Goal: Information Seeking & Learning: Learn about a topic

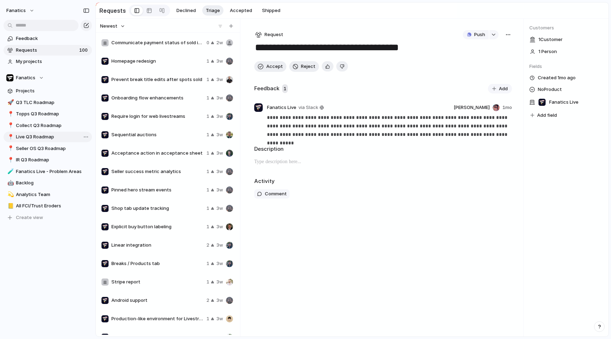
click at [61, 133] on link "📍 Live Q3 Roadmap" at bounding box center [48, 137] width 88 height 11
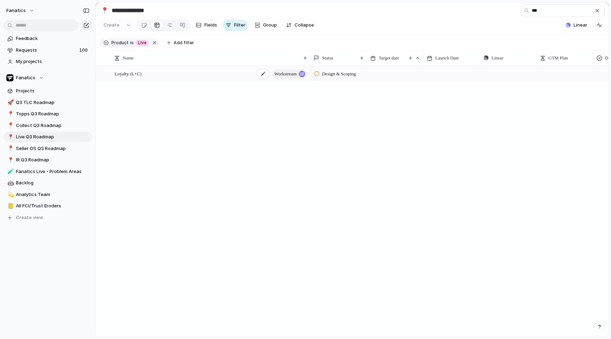
type input "***"
click at [213, 75] on div "Loyalty (L+C) workstream" at bounding box center [211, 73] width 193 height 14
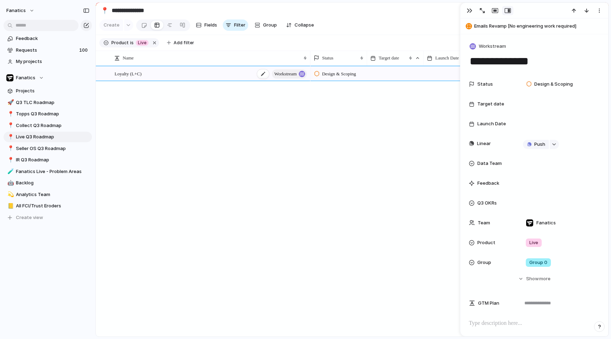
click at [135, 76] on span "Loyalty (L+C)" at bounding box center [128, 73] width 27 height 8
click at [165, 118] on div "Loyalty (L+C) workstream Design & Scoping Push" at bounding box center [352, 201] width 513 height 270
click at [468, 7] on button "button" at bounding box center [469, 10] width 11 height 9
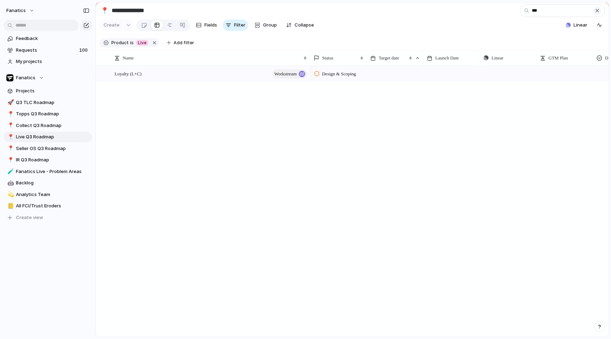
click at [599, 13] on div "button" at bounding box center [597, 11] width 6 height 6
